Goal: Task Accomplishment & Management: Use online tool/utility

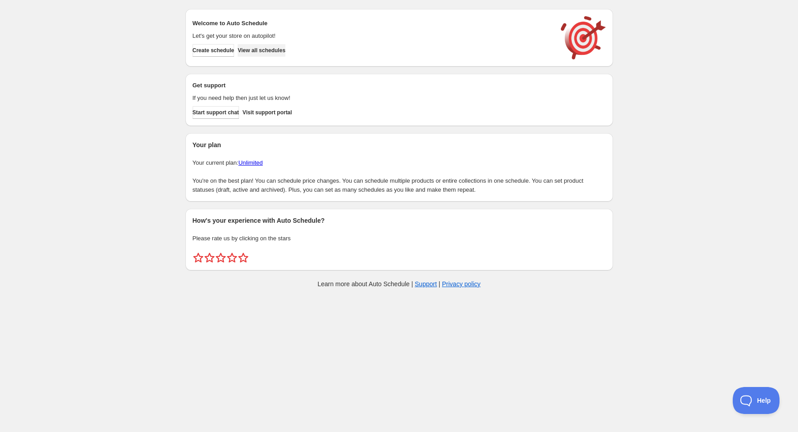
click at [261, 47] on span "View all schedules" at bounding box center [262, 50] width 48 height 7
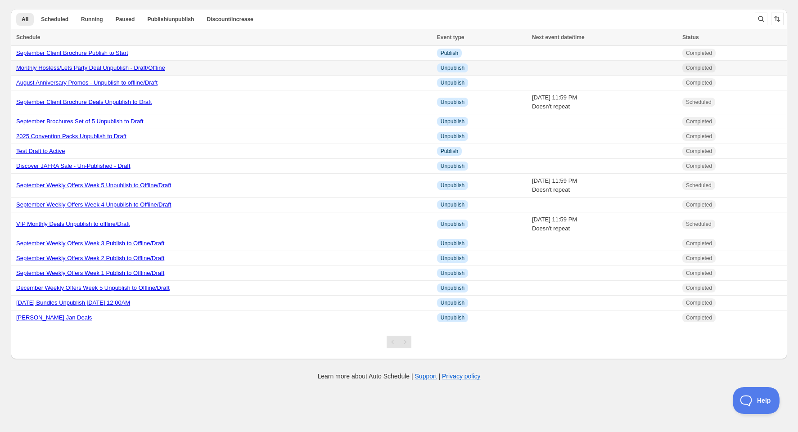
click at [97, 69] on link "Monthly Hostess/Lets Party Deal Unpublish - Draft/Offline" at bounding box center [90, 67] width 149 height 7
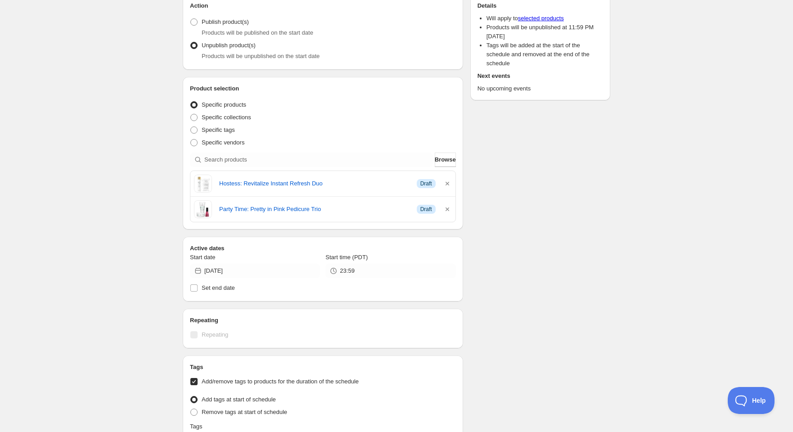
scroll to position [100, 0]
click at [447, 181] on icon "button" at bounding box center [447, 183] width 9 height 9
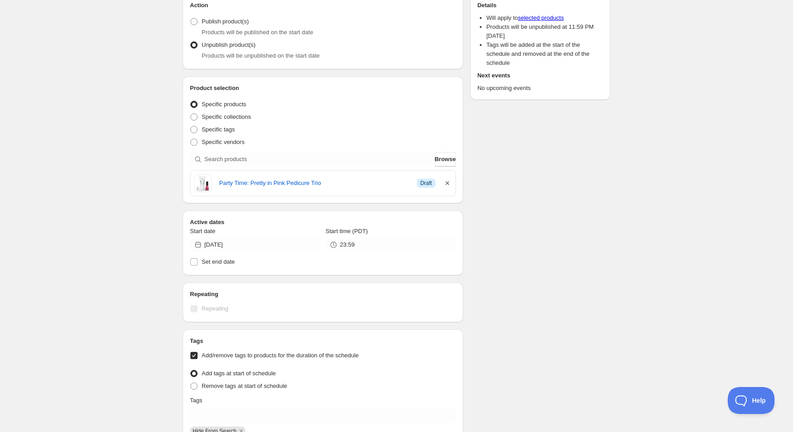
click at [446, 183] on icon "button" at bounding box center [447, 183] width 4 height 4
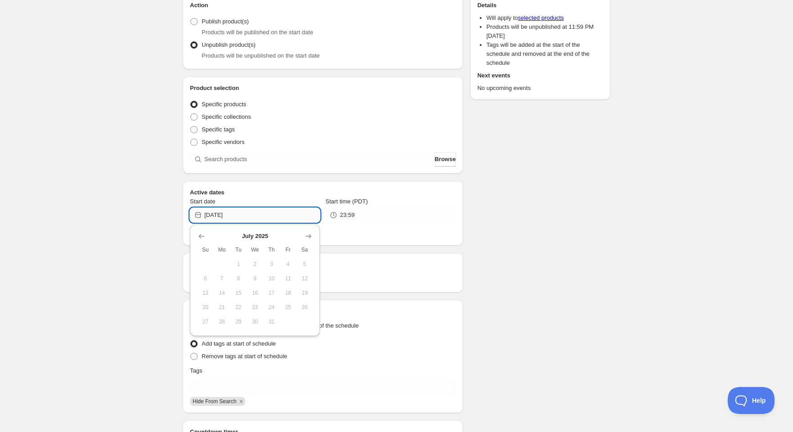
click at [222, 215] on input "[DATE]" at bounding box center [262, 215] width 116 height 14
click at [304, 236] on icon "Show next month, August 2025" at bounding box center [308, 236] width 9 height 9
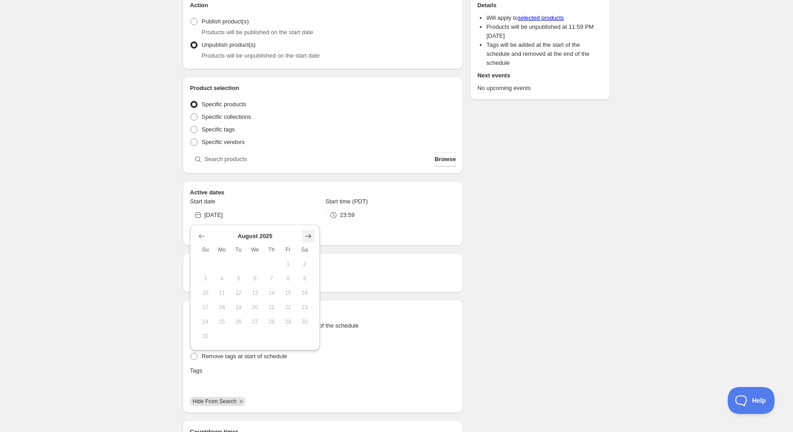
click at [304, 236] on icon "Show next month, September 2025" at bounding box center [308, 236] width 9 height 9
click at [238, 318] on span "30" at bounding box center [238, 321] width 9 height 7
type input "[DATE]"
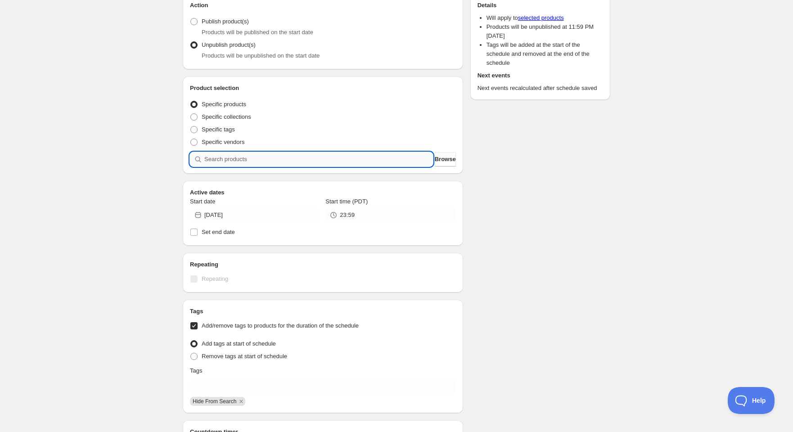
click at [225, 157] on input "search" at bounding box center [318, 159] width 229 height 14
type input "3"
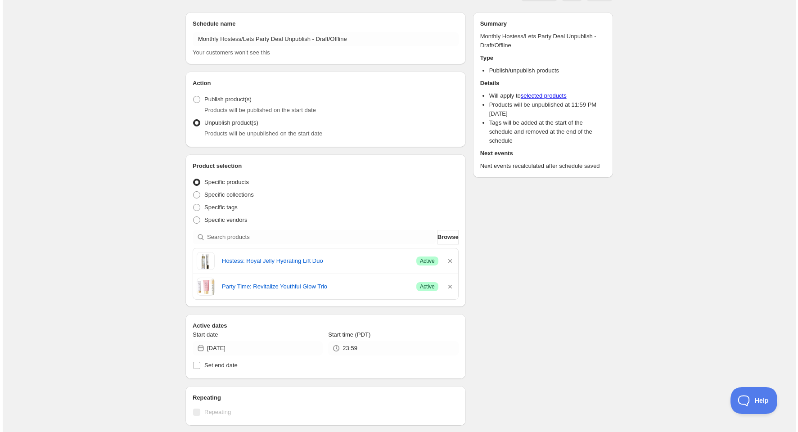
scroll to position [0, 0]
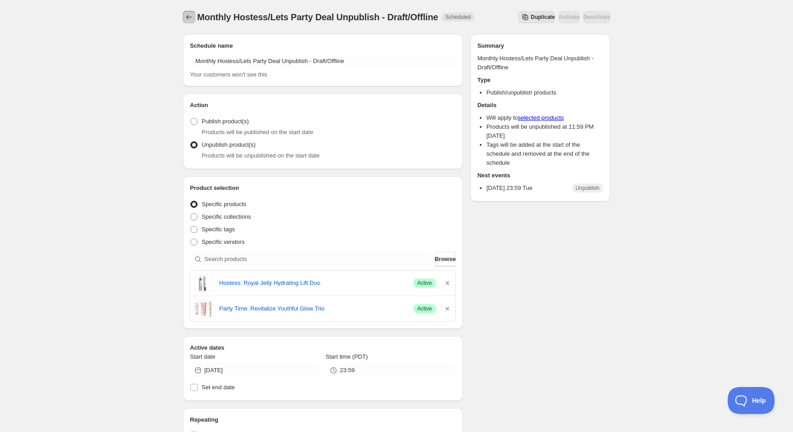
click at [189, 15] on icon "Schedules" at bounding box center [188, 17] width 9 height 9
